Goal: Information Seeking & Learning: Find specific page/section

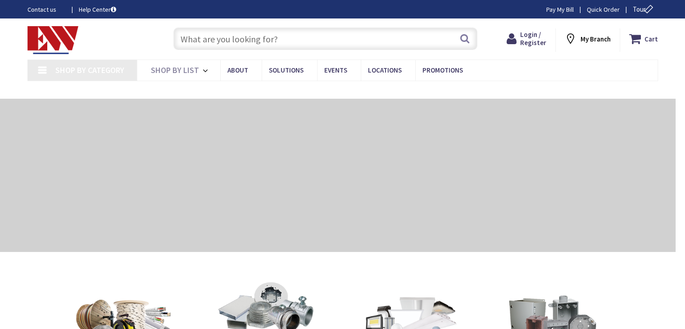
click at [238, 40] on input "text" at bounding box center [325, 38] width 304 height 23
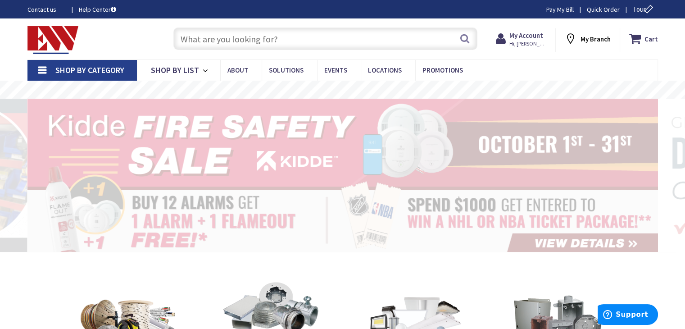
type input "e"
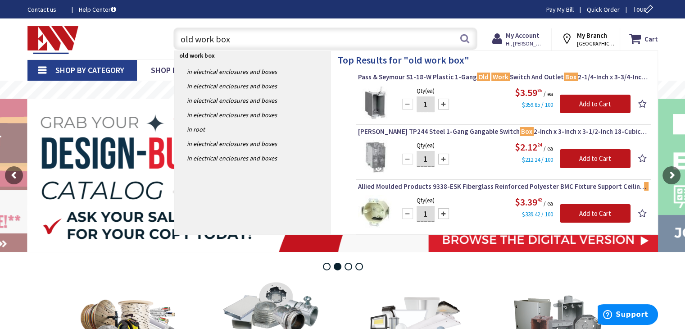
drag, startPoint x: 241, startPoint y: 40, endPoint x: 173, endPoint y: 38, distance: 68.0
click at [173, 38] on div "old work box old work box Search" at bounding box center [323, 38] width 308 height 29
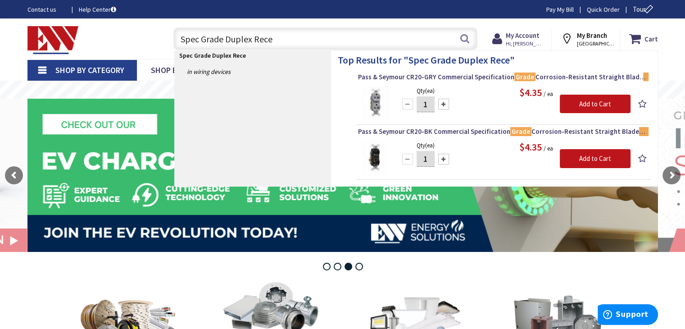
drag, startPoint x: 286, startPoint y: 43, endPoint x: 145, endPoint y: 37, distance: 142.0
click at [145, 37] on div "Toggle Nav Spec Grade Duplex Rece Spec Grade Duplex Rece Search Cart My Cart Cl…" at bounding box center [343, 39] width 644 height 30
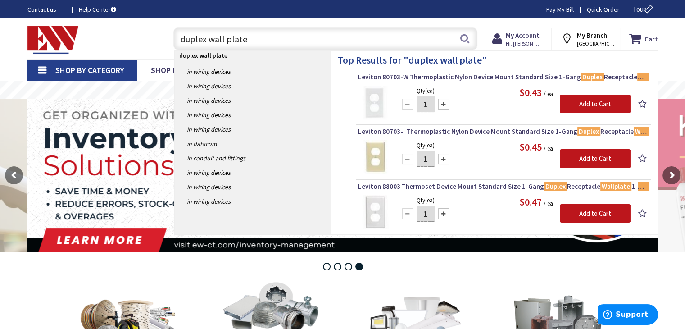
click at [282, 36] on input "duplex wall plate" at bounding box center [325, 38] width 304 height 23
type input "d"
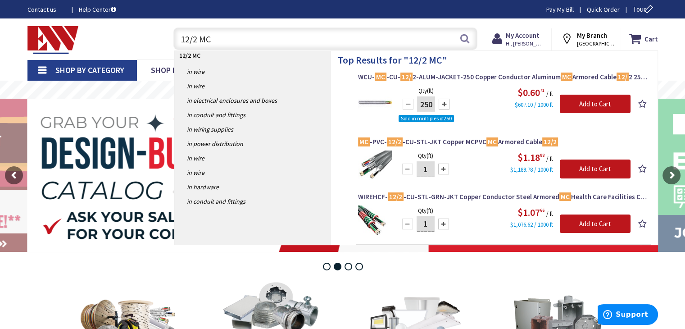
drag, startPoint x: 222, startPoint y: 42, endPoint x: 159, endPoint y: 42, distance: 62.1
click at [159, 42] on div "Toggle Nav 12/2 MC 12/2 MC Search Cart My Cart Close You have no items in your …" at bounding box center [343, 39] width 644 height 30
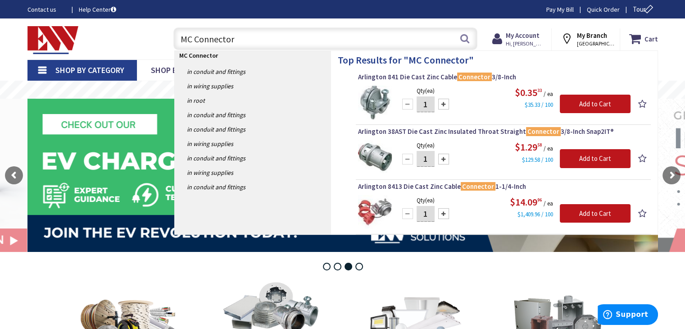
drag, startPoint x: 238, startPoint y: 35, endPoint x: 172, endPoint y: 38, distance: 65.8
click at [172, 38] on div "MC Connector MC Connector Search" at bounding box center [323, 38] width 308 height 29
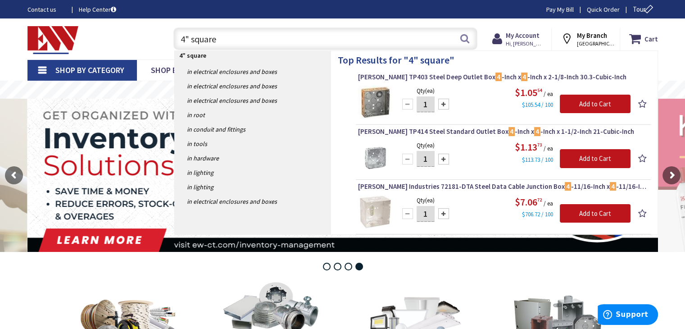
click at [257, 36] on input "4" square" at bounding box center [325, 38] width 304 height 23
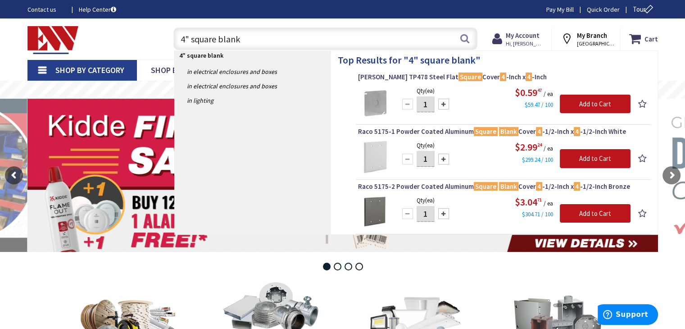
type input "4" square blank"
drag, startPoint x: 238, startPoint y: 36, endPoint x: 166, endPoint y: 38, distance: 71.7
click at [166, 38] on div "4" square blank 4" square blank Search" at bounding box center [323, 38] width 322 height 29
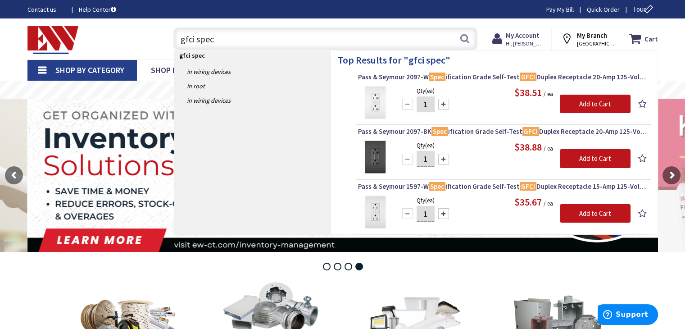
drag, startPoint x: 236, startPoint y: 38, endPoint x: 164, endPoint y: 40, distance: 72.1
click at [164, 40] on div "gfci spec gfci spec Search" at bounding box center [323, 38] width 322 height 29
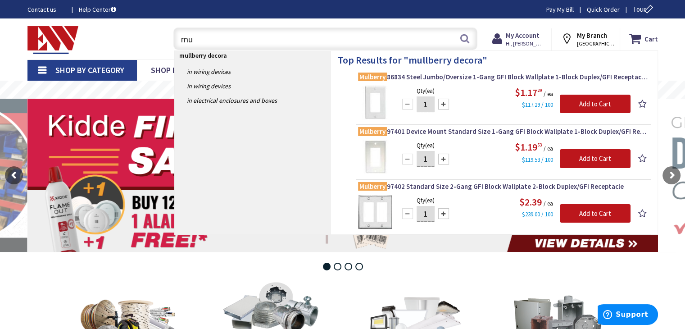
type input "m"
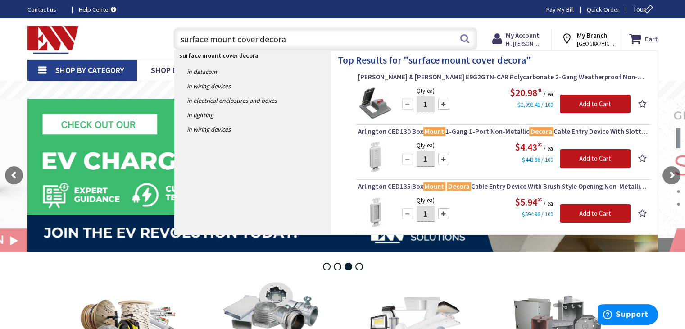
drag, startPoint x: 294, startPoint y: 38, endPoint x: 172, endPoint y: 32, distance: 121.8
click at [172, 32] on div "surface mount cover decora surface mount cover decora Search" at bounding box center [323, 38] width 308 height 29
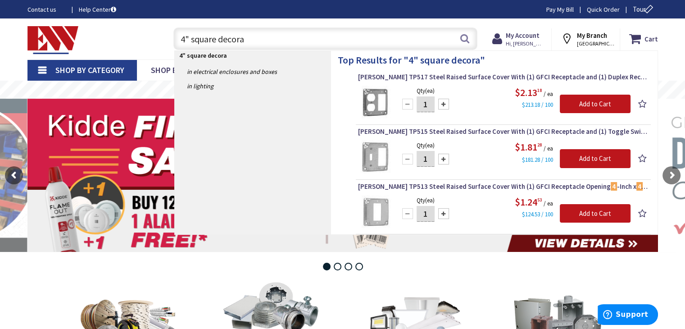
drag, startPoint x: 249, startPoint y: 39, endPoint x: 174, endPoint y: 38, distance: 74.3
click at [174, 38] on input "4" square decora" at bounding box center [325, 38] width 304 height 23
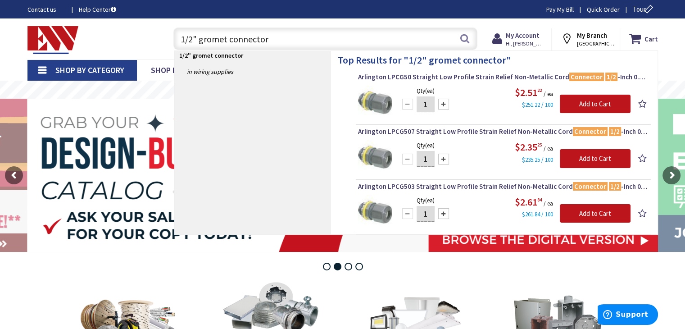
type input "1/2" gromet connector"
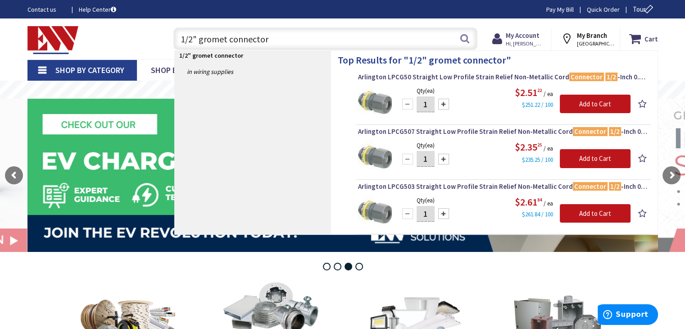
drag, startPoint x: 268, startPoint y: 39, endPoint x: 180, endPoint y: 42, distance: 87.4
click at [180, 42] on input "1/2" gromet connector" at bounding box center [325, 38] width 304 height 23
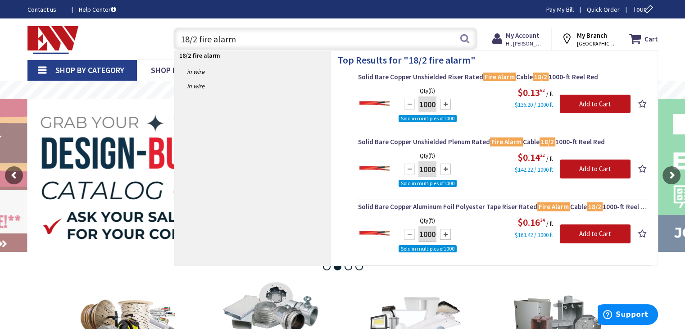
drag, startPoint x: 256, startPoint y: 41, endPoint x: 168, endPoint y: 43, distance: 87.8
click at [169, 43] on div "18/2 fire alarm 18/2 fire alarm Search" at bounding box center [323, 38] width 308 height 29
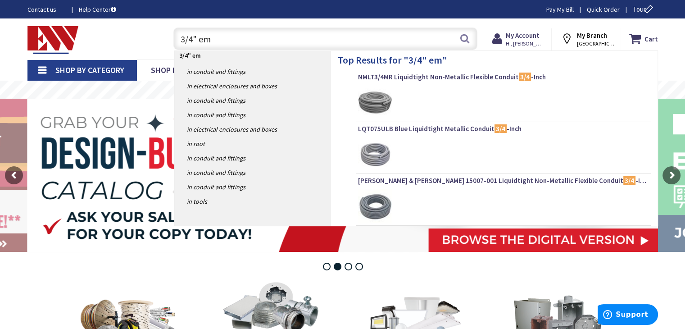
type input "3/4" emt"
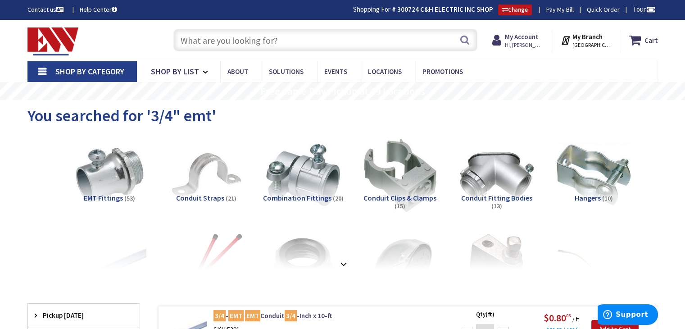
click at [250, 41] on input "text" at bounding box center [325, 40] width 304 height 23
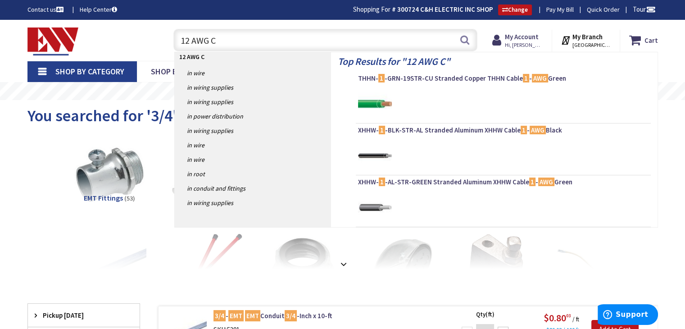
type input "12 AWG CU"
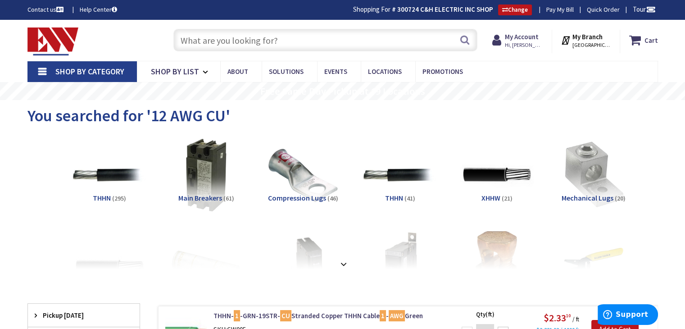
click at [324, 38] on input "text" at bounding box center [325, 40] width 304 height 23
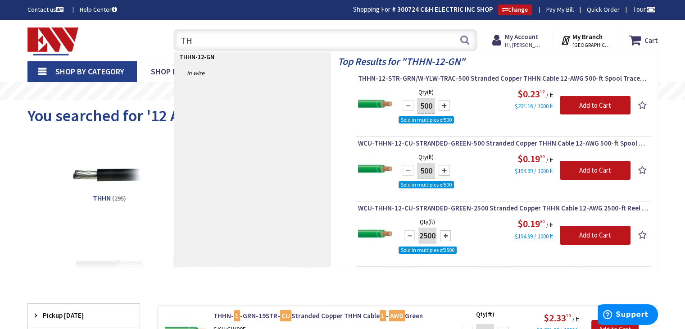
type input "T"
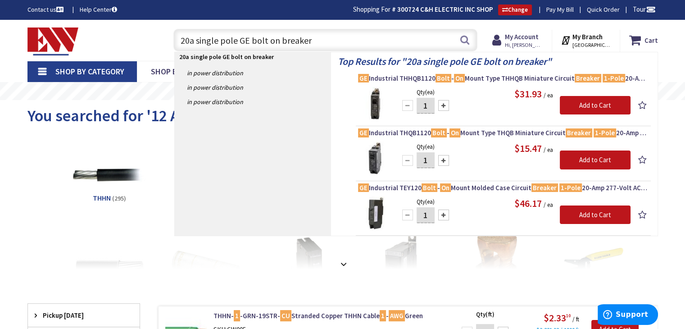
drag, startPoint x: 339, startPoint y: 44, endPoint x: 163, endPoint y: 40, distance: 175.2
click at [163, 39] on div "20a single pole GE bolt on breaker 20a single pole GE bolt on breaker Search" at bounding box center [323, 39] width 322 height 29
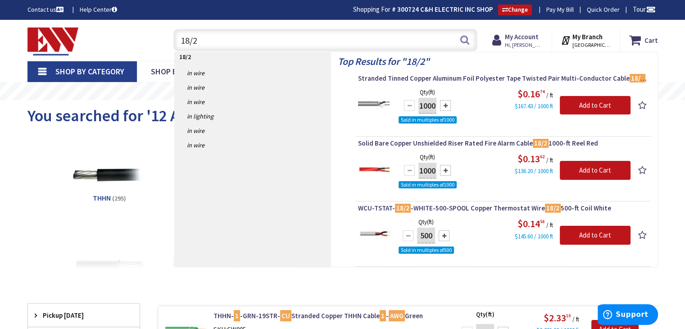
drag, startPoint x: 212, startPoint y: 43, endPoint x: 164, endPoint y: 46, distance: 48.3
click at [164, 46] on div "18/2 18/2 Search" at bounding box center [323, 39] width 322 height 29
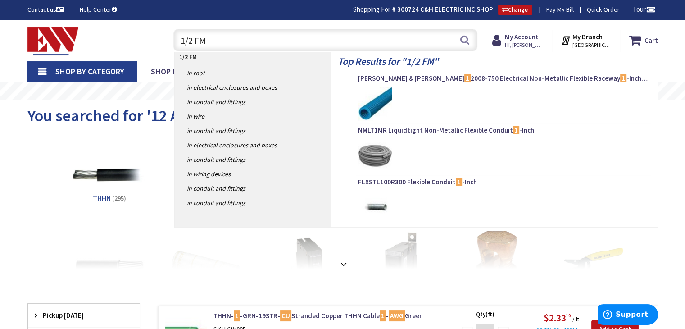
type input "1/2 FMC"
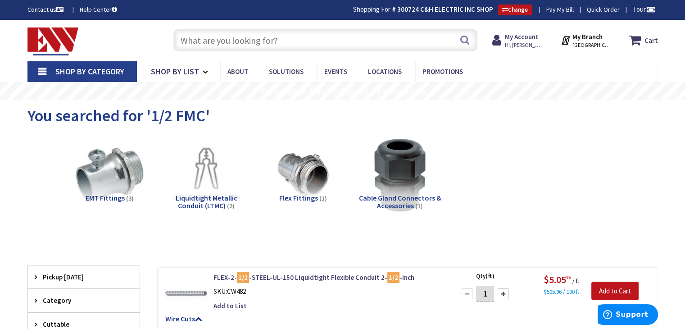
click at [231, 34] on input "text" at bounding box center [325, 40] width 304 height 23
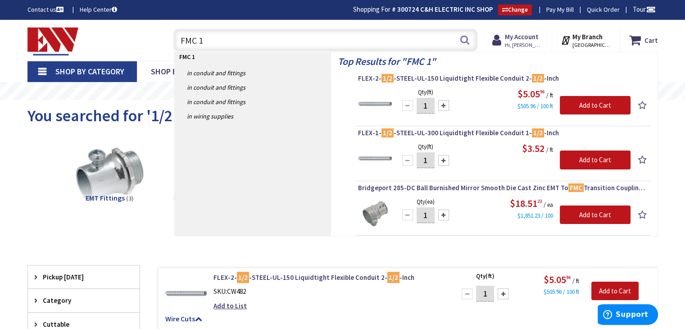
type input "FMC"
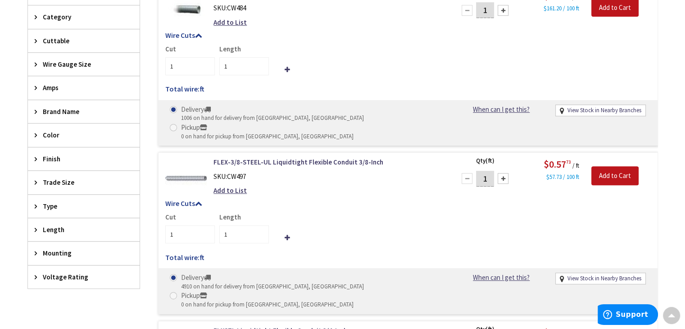
scroll to position [360, 0]
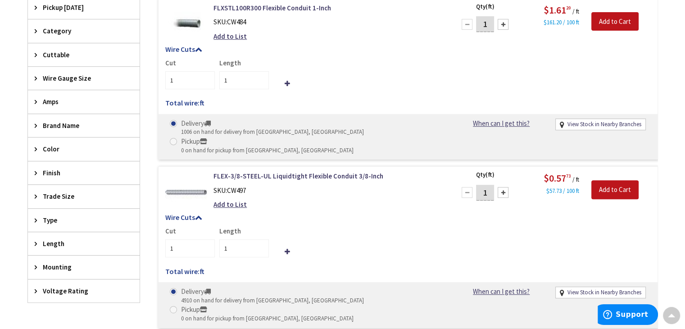
click at [66, 193] on span "Trade Size" at bounding box center [79, 195] width 73 height 9
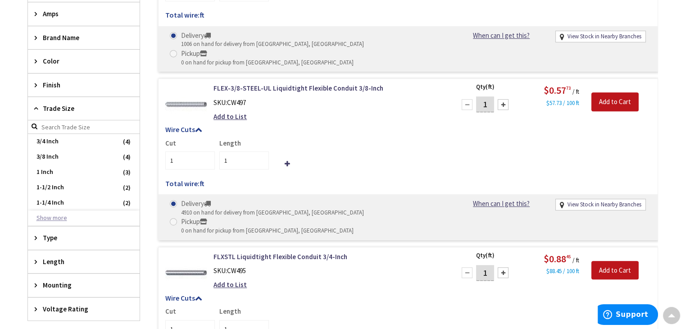
scroll to position [451, 0]
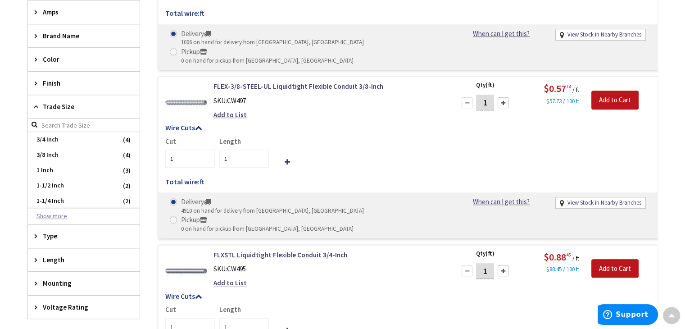
click at [60, 214] on button "Show more" at bounding box center [84, 216] width 112 height 15
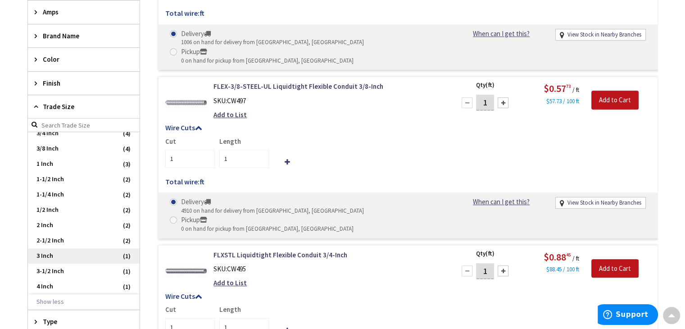
scroll to position [0, 0]
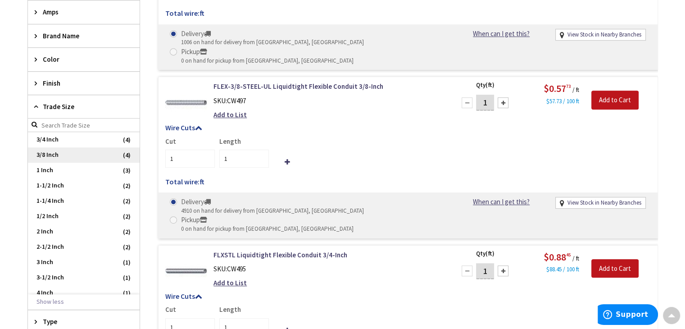
click at [62, 150] on span "3/8 Inch" at bounding box center [84, 154] width 112 height 15
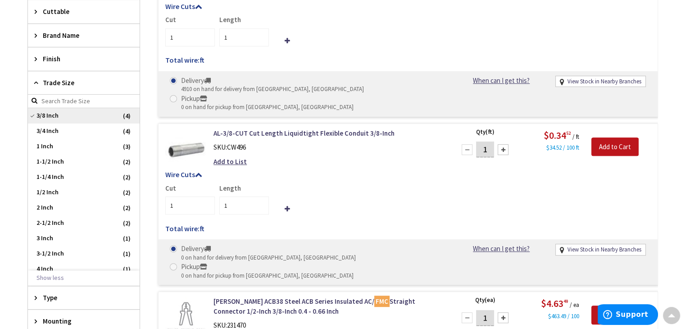
click at [53, 116] on span "3/8 Inch" at bounding box center [84, 115] width 112 height 15
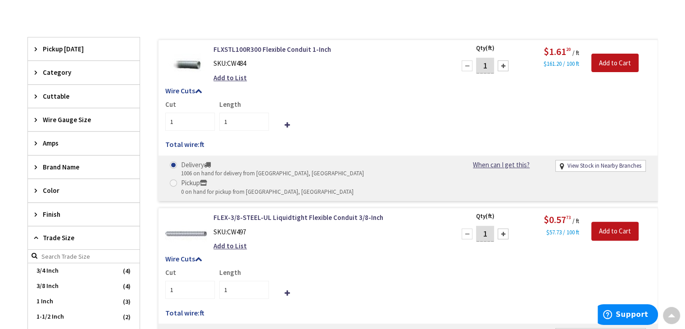
scroll to position [451, 0]
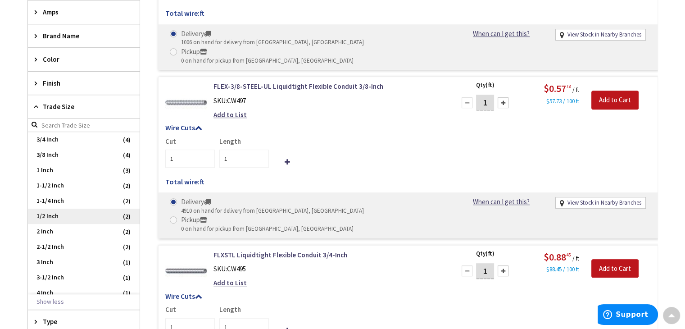
click at [49, 212] on span "1/2 Inch" at bounding box center [84, 216] width 112 height 15
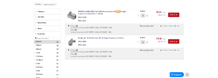
scroll to position [252, 0]
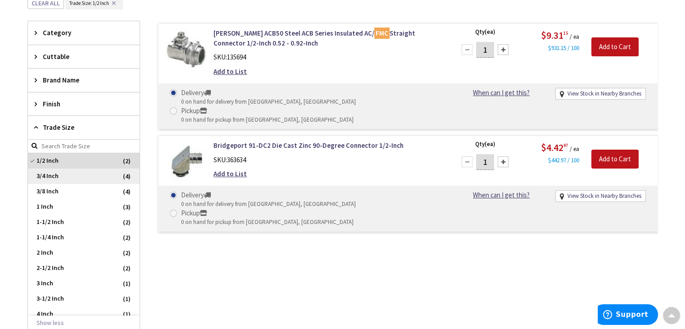
click at [62, 174] on span "3/4 Inch" at bounding box center [84, 175] width 112 height 15
